Goal: Task Accomplishment & Management: Manage account settings

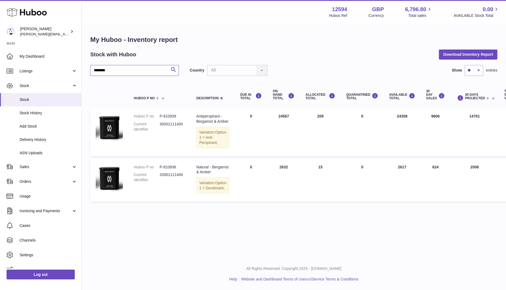
drag, startPoint x: 126, startPoint y: 67, endPoint x: 81, endPoint y: 67, distance: 44.9
click at [81, 67] on div "Huboo Owen Machon owen@wearemakewaves.com Main My Dashboard Listings Not with H…" at bounding box center [253, 145] width 506 height 290
click at [33, 170] on link "Sales" at bounding box center [40, 166] width 81 height 15
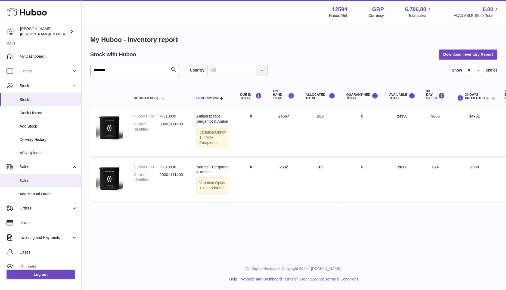
click at [27, 183] on span "Sales" at bounding box center [49, 180] width 58 height 5
click at [133, 71] on input "********" at bounding box center [134, 70] width 89 height 11
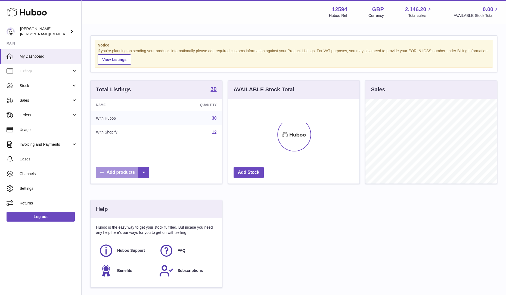
scroll to position [85, 131]
click at [35, 97] on link "Sales" at bounding box center [40, 100] width 81 height 15
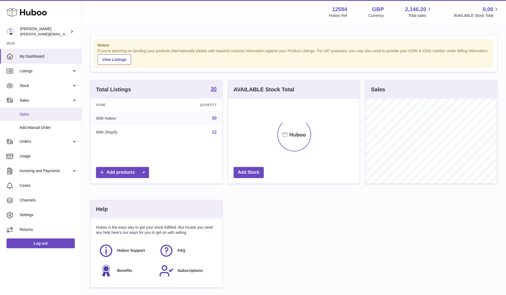
click at [26, 119] on link "Sales" at bounding box center [40, 114] width 81 height 13
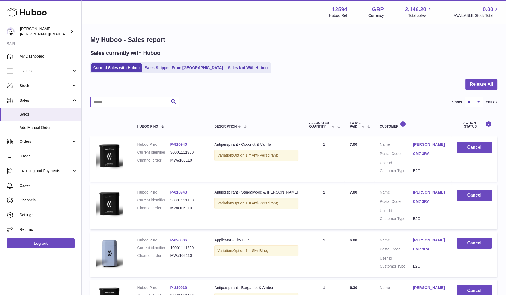
click at [144, 100] on input "text" at bounding box center [134, 102] width 89 height 11
paste input "*********"
type input "*********"
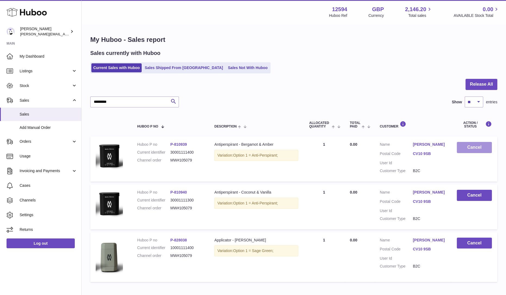
click at [470, 149] on button "Cancel" at bounding box center [474, 147] width 35 height 11
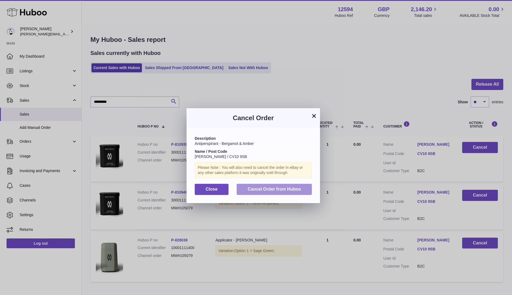
click at [290, 193] on button "Cancel Order from Huboo" at bounding box center [273, 189] width 75 height 11
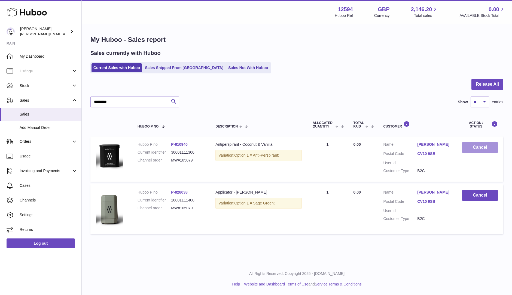
click at [481, 149] on button "Cancel" at bounding box center [480, 147] width 36 height 11
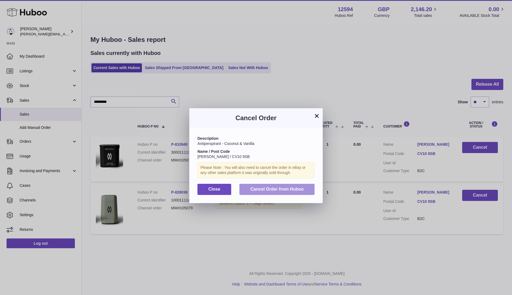
click at [291, 190] on span "Cancel Order from Huboo" at bounding box center [276, 189] width 53 height 5
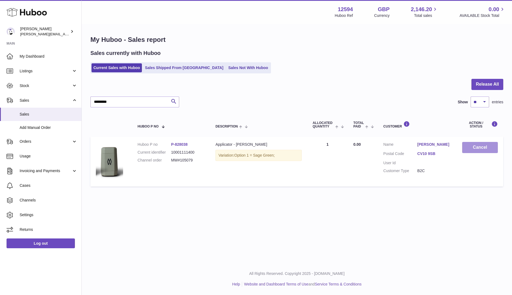
click at [476, 147] on button "Cancel" at bounding box center [480, 147] width 36 height 11
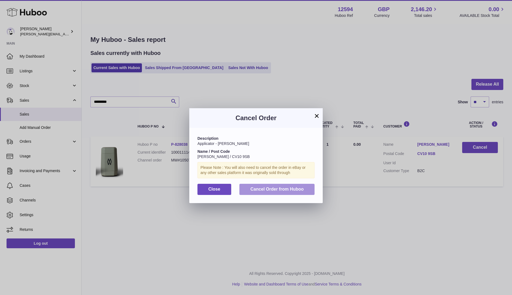
click at [276, 187] on span "Cancel Order from Huboo" at bounding box center [276, 189] width 53 height 5
